Goal: Transaction & Acquisition: Purchase product/service

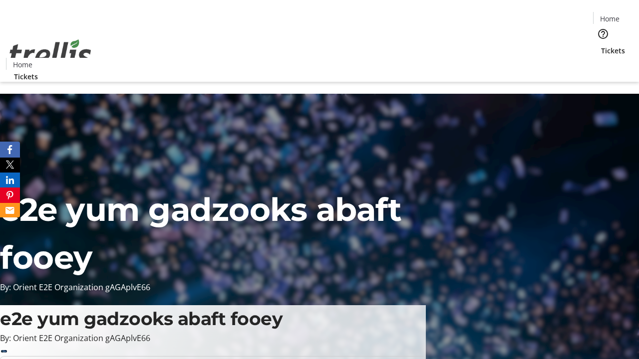
click at [601, 45] on span "Tickets" at bounding box center [613, 50] width 24 height 10
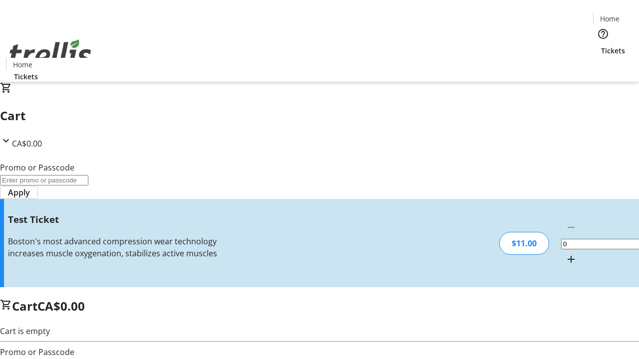
click at [565, 253] on mat-icon "Increment by one" at bounding box center [571, 259] width 12 height 12
type input "1"
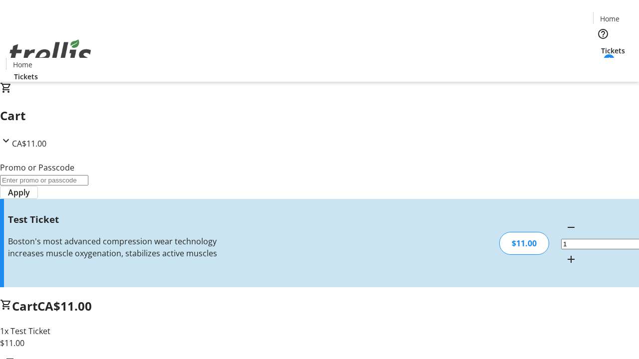
type input "UNLOCK"
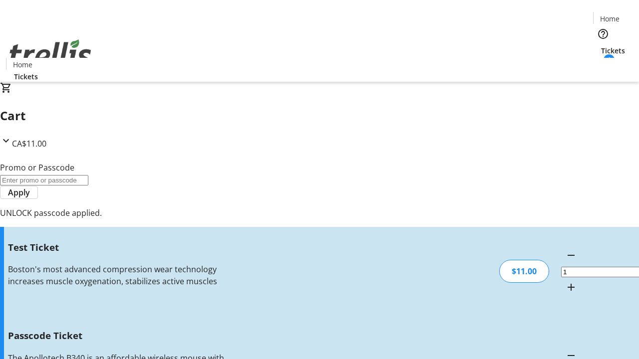
type input "5"
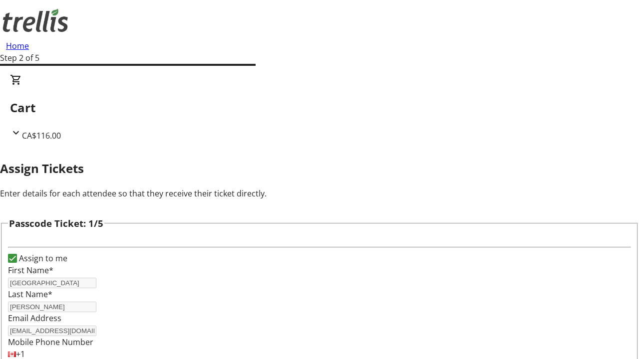
type input "[PERSON_NAME]"
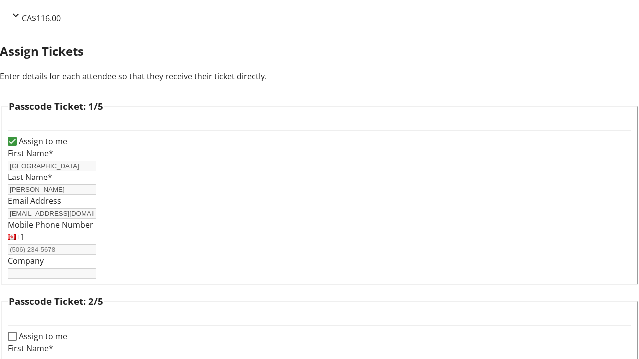
type input "[PERSON_NAME]"
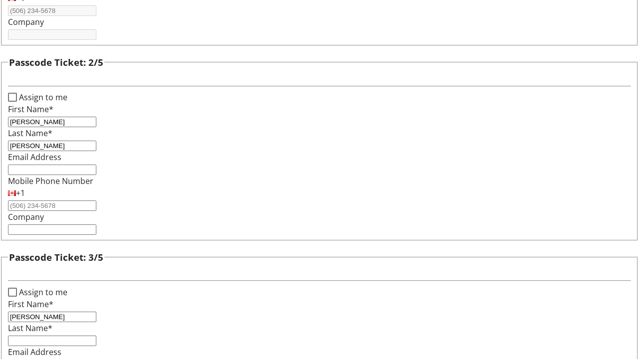
type input "[PERSON_NAME]"
type input "Wuckert"
type input "[PERSON_NAME]"
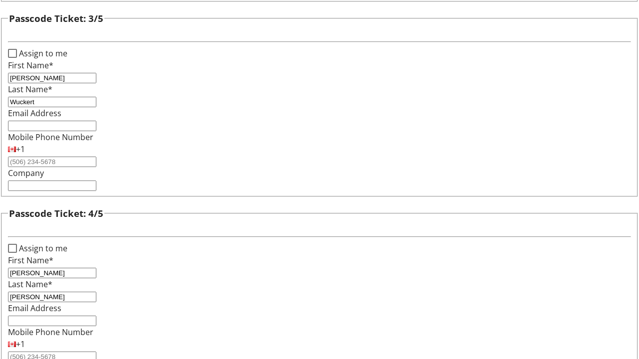
type input "[PERSON_NAME]"
checkbox input "true"
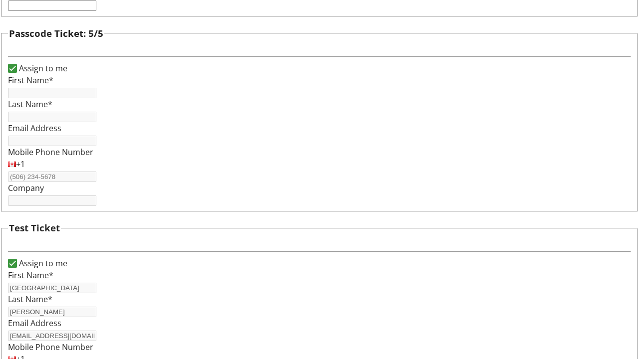
type input "[GEOGRAPHIC_DATA]"
type input "[PERSON_NAME]"
type input "[EMAIL_ADDRESS][DOMAIN_NAME]"
